Goal: Task Accomplishment & Management: Use online tool/utility

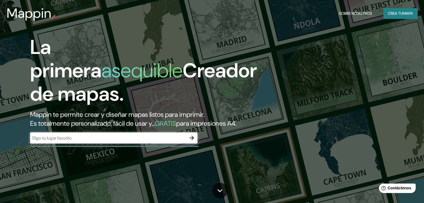
click at [306, 59] on div "La primera asequible Creador de mapas. Mappin te permite crear y diseñar mapas …" at bounding box center [212, 101] width 424 height 203
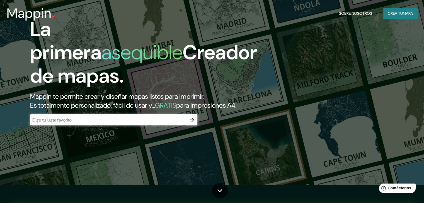
scroll to position [28, 0]
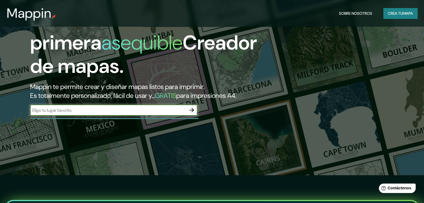
click at [127, 114] on input "text" at bounding box center [108, 110] width 156 height 6
type input "Preparatoria 9"
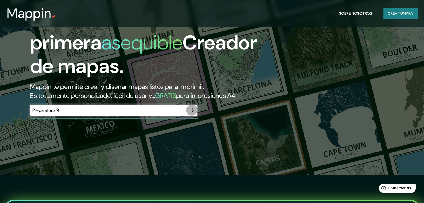
click at [190, 114] on icon "button" at bounding box center [191, 110] width 7 height 7
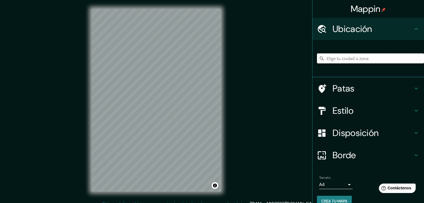
click at [377, 60] on input "Elige tu ciudad o zona" at bounding box center [370, 58] width 107 height 10
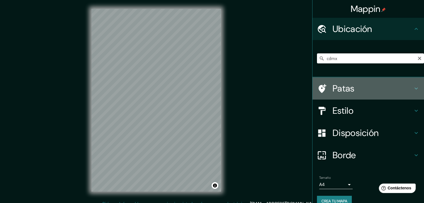
click at [360, 86] on h4 "Patas" at bounding box center [372, 88] width 80 height 11
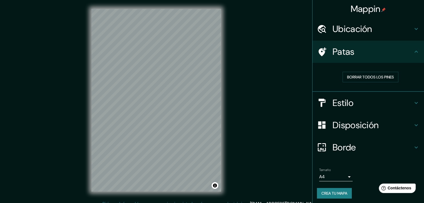
click at [399, 34] on h4 "Ubicación" at bounding box center [372, 28] width 80 height 11
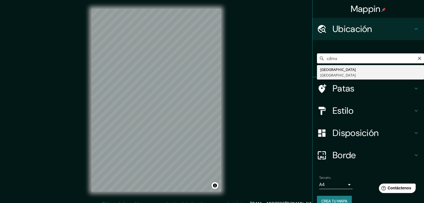
click at [375, 59] on input "cdmx" at bounding box center [370, 58] width 107 height 10
type input "[GEOGRAPHIC_DATA], [GEOGRAPHIC_DATA]"
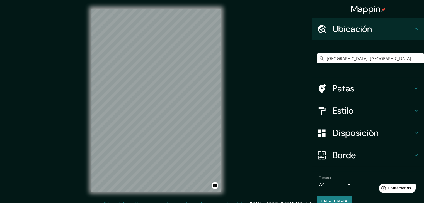
click at [347, 86] on font "Patas" at bounding box center [343, 89] width 22 height 12
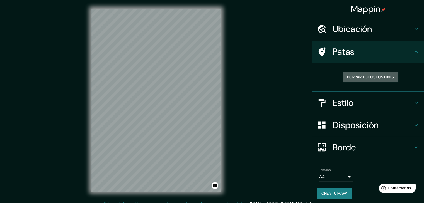
click at [370, 76] on font "Borrar todos los pines" at bounding box center [370, 77] width 47 height 5
click at [373, 75] on font "Borrar todos los pines" at bounding box center [370, 77] width 47 height 5
click at [336, 177] on body "Mappin Ubicación Ciudad de México, México Patas Borrar todos los pines Estilo D…" at bounding box center [212, 101] width 424 height 203
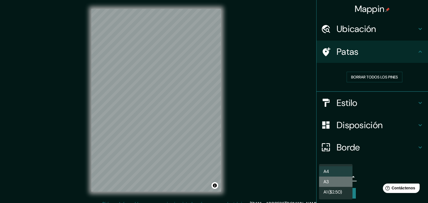
click at [337, 181] on li "A3" at bounding box center [335, 182] width 33 height 10
type input "a4"
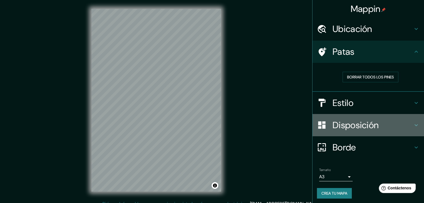
click at [369, 126] on font "Disposición" at bounding box center [355, 125] width 46 height 12
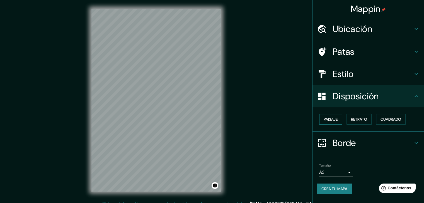
click at [339, 120] on button "Paisaje" at bounding box center [330, 119] width 23 height 11
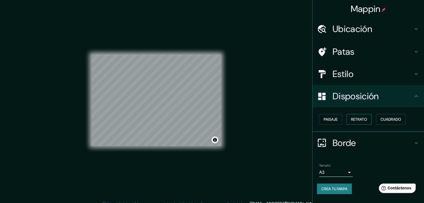
click at [357, 119] on font "Retrato" at bounding box center [359, 119] width 16 height 5
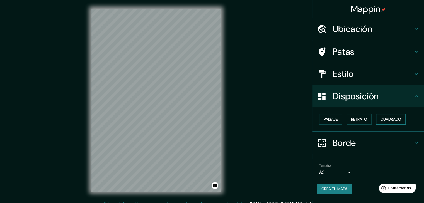
click at [388, 122] on font "Cuadrado" at bounding box center [390, 119] width 21 height 7
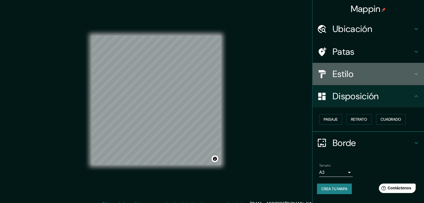
click at [370, 68] on div "Estilo" at bounding box center [367, 74] width 111 height 22
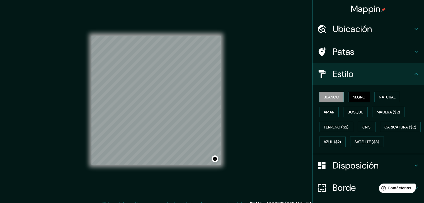
click at [352, 99] on font "Negro" at bounding box center [358, 97] width 13 height 5
click at [386, 97] on font "Natural" at bounding box center [386, 97] width 17 height 5
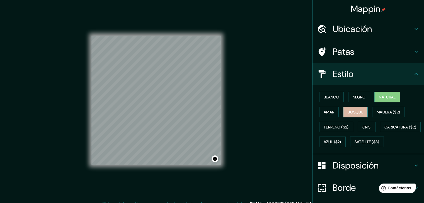
click at [363, 110] on button "Bosque" at bounding box center [355, 112] width 25 height 11
click at [323, 111] on font "Amar" at bounding box center [328, 112] width 11 height 5
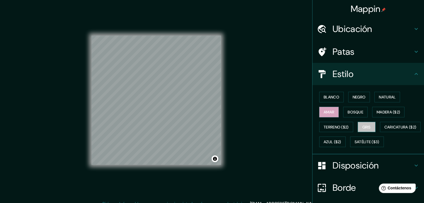
click at [362, 125] on font "Gris" at bounding box center [366, 127] width 8 height 5
click at [327, 100] on font "Blanco" at bounding box center [331, 97] width 16 height 7
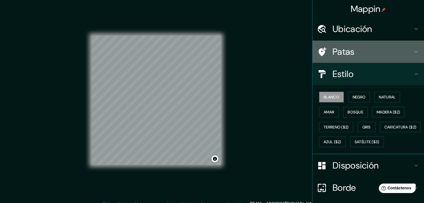
click at [359, 47] on h4 "Patas" at bounding box center [372, 51] width 80 height 11
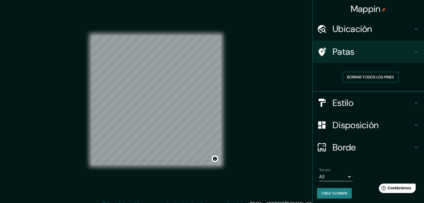
click at [378, 74] on font "Borrar todos los pines" at bounding box center [370, 77] width 47 height 7
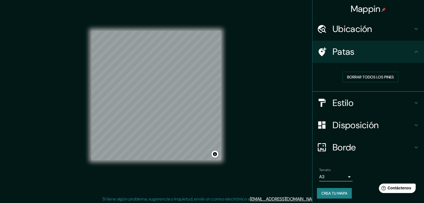
scroll to position [6, 0]
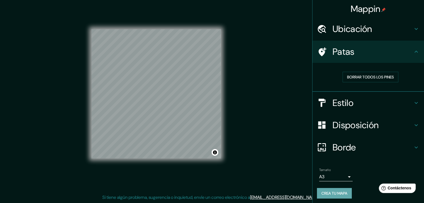
click at [328, 191] on font "Crea tu mapa" at bounding box center [334, 193] width 26 height 5
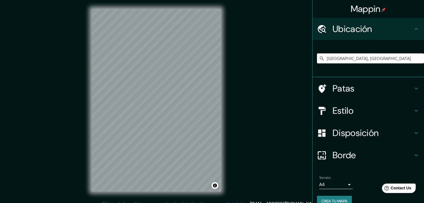
click at [392, 57] on input "[GEOGRAPHIC_DATA], [GEOGRAPHIC_DATA]" at bounding box center [370, 58] width 107 height 10
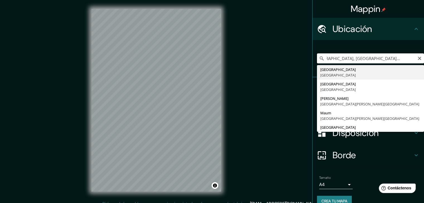
scroll to position [0, 17]
type input "[GEOGRAPHIC_DATA], [GEOGRAPHIC_DATA]"
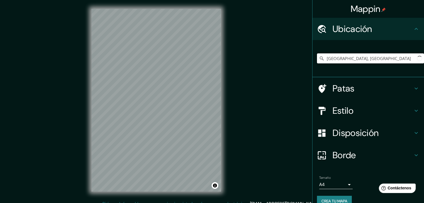
scroll to position [0, 0]
